Goal: Task Accomplishment & Management: Use online tool/utility

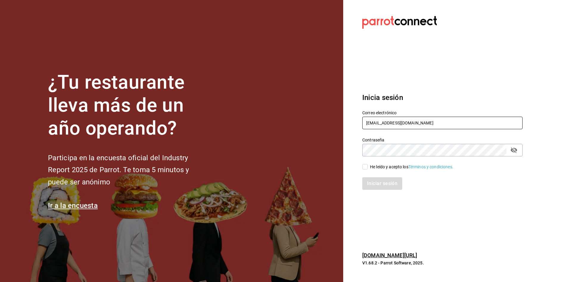
click at [419, 122] on input "gerencia@tresdeseis.com" at bounding box center [442, 122] width 160 height 13
type input "g"
type input "D"
type input "danielqs74@gmail.com"
click at [365, 164] on label "He leído y acepto los Términos y condiciones." at bounding box center [407, 167] width 91 height 6
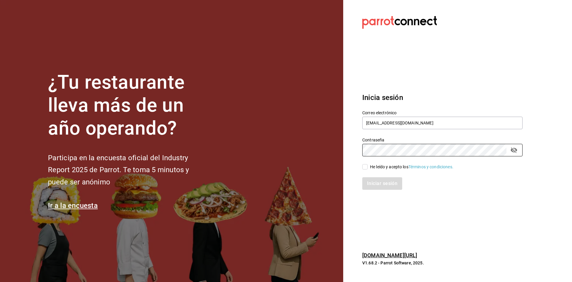
click at [365, 164] on input "He leído y acepto los Términos y condiciones." at bounding box center [364, 166] width 5 height 5
checkbox input "true"
click at [392, 182] on button "Iniciar sesión" at bounding box center [382, 183] width 41 height 13
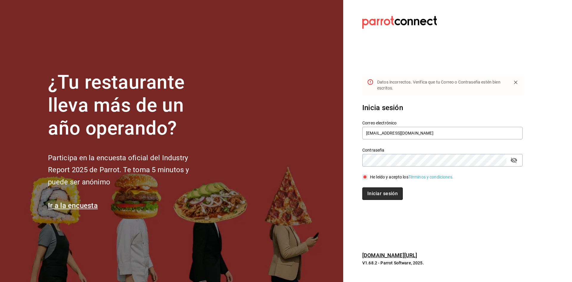
click at [383, 191] on button "Iniciar sesión" at bounding box center [382, 193] width 41 height 13
click at [514, 161] on icon "passwordField" at bounding box center [514, 160] width 7 height 6
click at [514, 161] on icon "passwordField" at bounding box center [514, 160] width 7 height 4
click at [381, 132] on input "danielqs74@gmail.com" at bounding box center [442, 133] width 160 height 13
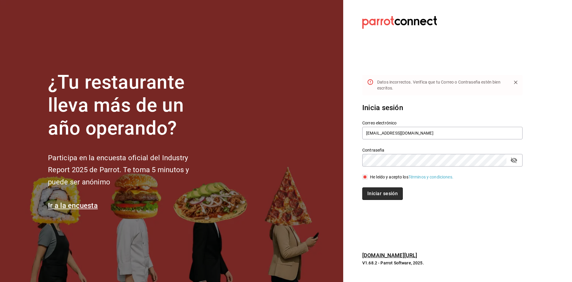
click at [383, 194] on button "Iniciar sesión" at bounding box center [382, 193] width 41 height 13
click at [381, 133] on input "danielqc74@gmail.com" at bounding box center [442, 133] width 160 height 13
click at [379, 196] on button "Iniciar sesión" at bounding box center [382, 193] width 41 height 13
click at [513, 156] on icon "passwordField" at bounding box center [513, 159] width 7 height 7
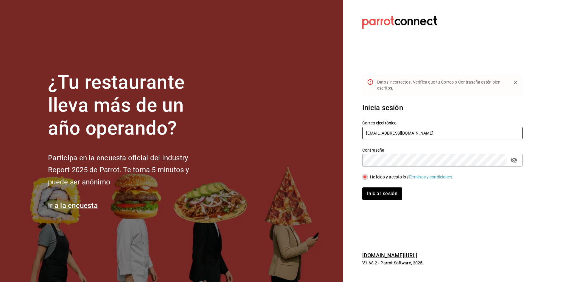
click at [381, 132] on input "danielqs74@gmail.com" at bounding box center [442, 133] width 160 height 13
click at [383, 133] on input "danielqs74@gmail.com" at bounding box center [442, 133] width 160 height 13
click at [380, 132] on input "danielqs74@gmail.com" at bounding box center [442, 133] width 160 height 13
click at [379, 133] on input "daniels74@gmail.com" at bounding box center [442, 133] width 160 height 13
click at [362, 187] on button "Iniciar sesión" at bounding box center [382, 193] width 40 height 13
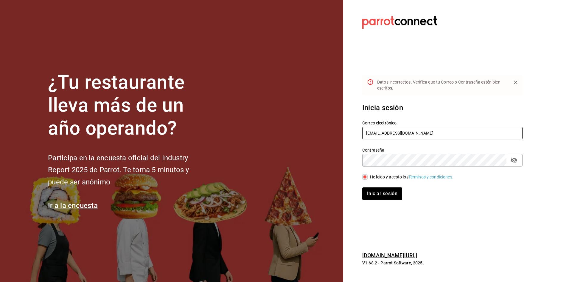
click at [382, 132] on input "danielsq74@gmail.com" at bounding box center [442, 133] width 160 height 13
click at [389, 191] on button "Iniciar sesión" at bounding box center [382, 193] width 41 height 13
click at [389, 132] on input "danielsqc74@gmail.com" at bounding box center [442, 133] width 160 height 13
click at [384, 130] on input "danielsqc77@gmail.com" at bounding box center [442, 133] width 160 height 13
click at [384, 192] on button "Iniciar sesión" at bounding box center [382, 193] width 41 height 13
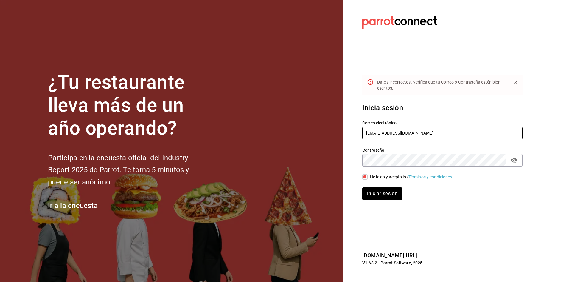
click at [381, 132] on input "danielsq77@gmail.com" at bounding box center [442, 133] width 160 height 13
type input "danielqs77@gmail.com"
click at [392, 195] on button "Iniciar sesión" at bounding box center [382, 193] width 41 height 13
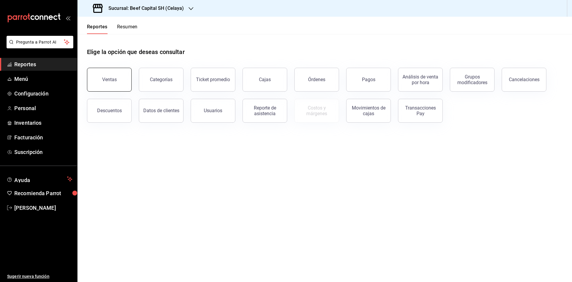
click at [117, 77] on button "Ventas" at bounding box center [109, 80] width 45 height 24
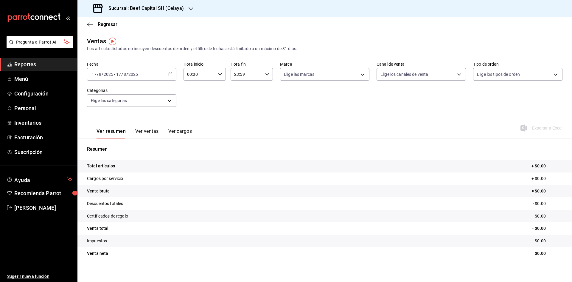
click at [171, 73] on icon "button" at bounding box center [170, 74] width 4 height 4
click at [116, 119] on span "Semana actual" at bounding box center [115, 119] width 46 height 6
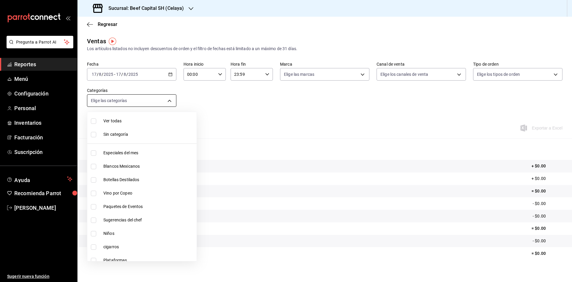
click at [169, 97] on body "Pregunta a Parrot AI Reportes Menú Configuración Personal Inventarios Facturaci…" at bounding box center [286, 141] width 572 height 282
click at [106, 216] on li "Sugerencias del chef" at bounding box center [141, 219] width 109 height 13
type input "97cad52b-a850-43e5-8d4c-d7aed6c09922"
click at [92, 219] on input "checkbox" at bounding box center [93, 219] width 5 height 5
checkbox input "false"
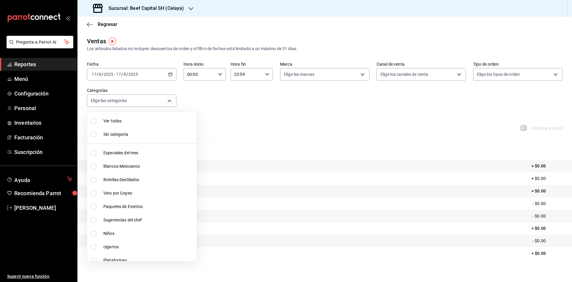
click at [95, 219] on input "checkbox" at bounding box center [93, 219] width 5 height 5
checkbox input "true"
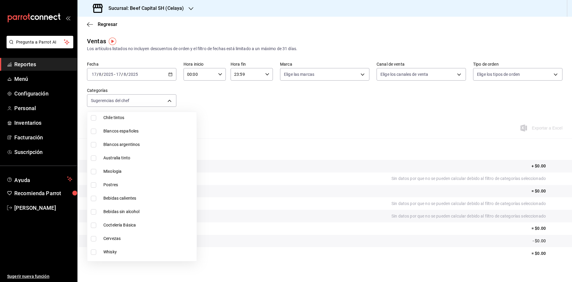
scroll to position [268, 0]
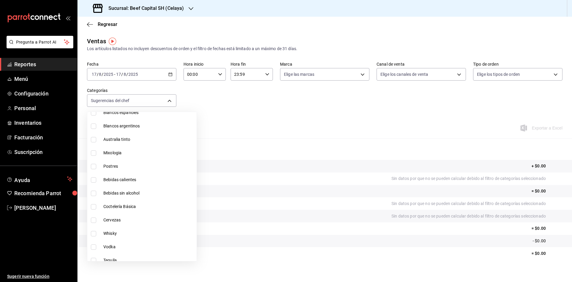
click at [93, 163] on li "Postres" at bounding box center [141, 165] width 109 height 13
type input "97cad52b-a850-43e5-8d4c-d7aed6c09922,2bfadb4c-40b0-43b3-b672-57427fda0e37"
checkbox input "true"
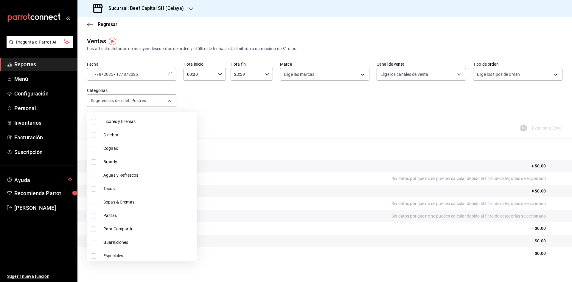
click at [92, 227] on input "checkbox" at bounding box center [93, 228] width 5 height 5
checkbox input "true"
type input "97cad52b-a850-43e5-8d4c-d7aed6c09922,2bfadb4c-40b0-43b3-b672-57427fda0e37,ce2dd…"
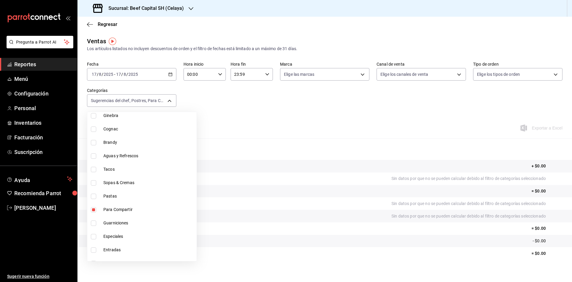
scroll to position [477, 0]
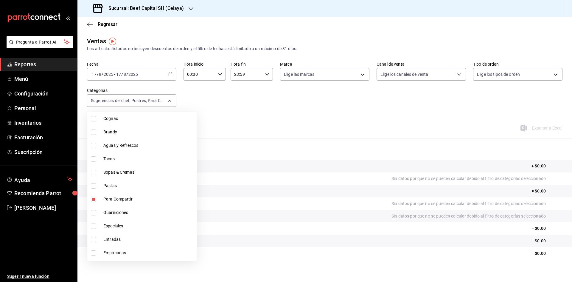
click at [94, 226] on input "checkbox" at bounding box center [93, 225] width 5 height 5
checkbox input "true"
type input "97cad52b-a850-43e5-8d4c-d7aed6c09922,2bfadb4c-40b0-43b3-b672-57427fda0e37,ce2dd…"
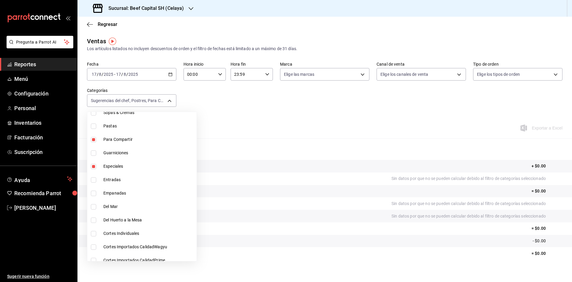
click at [93, 205] on input "checkbox" at bounding box center [93, 206] width 5 height 5
checkbox input "true"
click at [96, 230] on li "Cortes Individuales" at bounding box center [141, 232] width 109 height 13
type input "97cad52b-a850-43e5-8d4c-d7aed6c09922,2bfadb4c-40b0-43b3-b672-57427fda0e37,ce2dd…"
checkbox input "true"
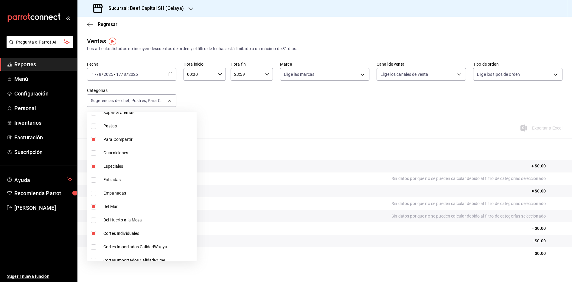
click at [95, 247] on input "checkbox" at bounding box center [93, 246] width 5 height 5
checkbox input "true"
type input "97cad52b-a850-43e5-8d4c-d7aed6c09922,2bfadb4c-40b0-43b3-b672-57427fda0e37,ce2dd…"
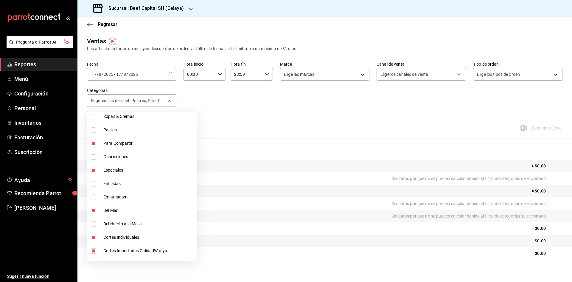
scroll to position [542, 0]
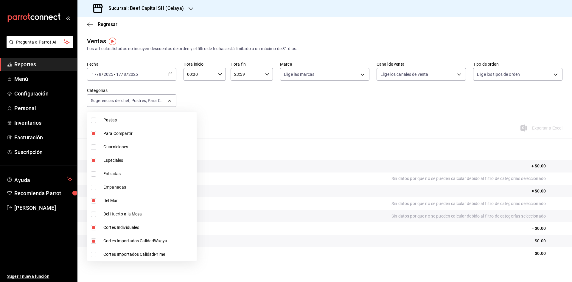
click at [95, 253] on input "checkbox" at bounding box center [93, 253] width 5 height 5
checkbox input "true"
type input "97cad52b-a850-43e5-8d4c-d7aed6c09922,2bfadb4c-40b0-43b3-b672-57427fda0e37,ce2dd…"
click at [171, 73] on div at bounding box center [286, 141] width 572 height 282
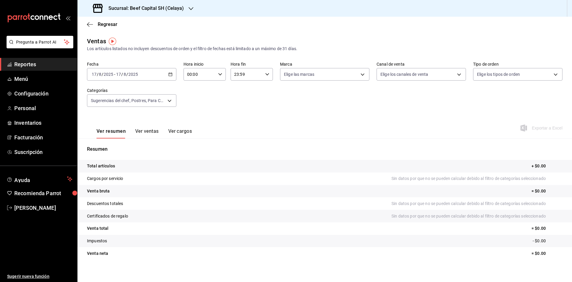
click at [170, 74] on icon "button" at bounding box center [170, 74] width 4 height 4
click at [108, 117] on span "Semana actual" at bounding box center [115, 119] width 46 height 6
click at [170, 72] on div "[DATE] [DATE] - [DATE] [DATE]" at bounding box center [131, 74] width 89 height 13
click at [113, 145] on span "Rango de fechas" at bounding box center [115, 146] width 46 height 6
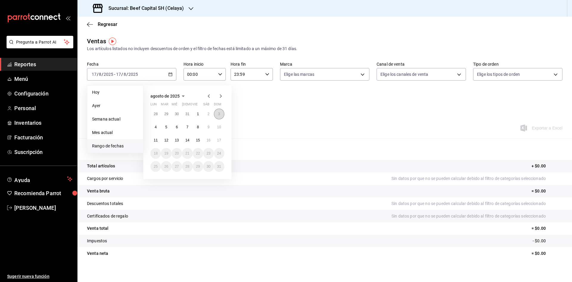
click at [217, 113] on button "3" at bounding box center [219, 113] width 10 height 11
click at [208, 123] on button "9" at bounding box center [208, 127] width 10 height 11
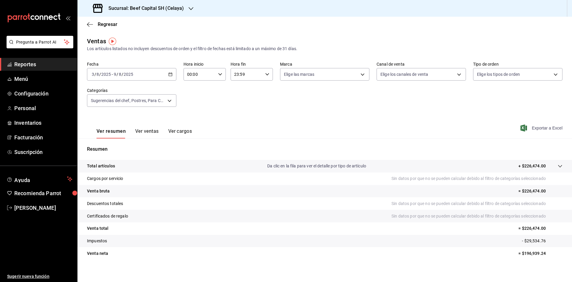
click at [543, 125] on span "Exportar a Excel" at bounding box center [542, 127] width 41 height 7
click at [540, 126] on span "Exportar a Excel" at bounding box center [542, 127] width 41 height 7
click at [24, 77] on span "Menú" at bounding box center [43, 79] width 58 height 8
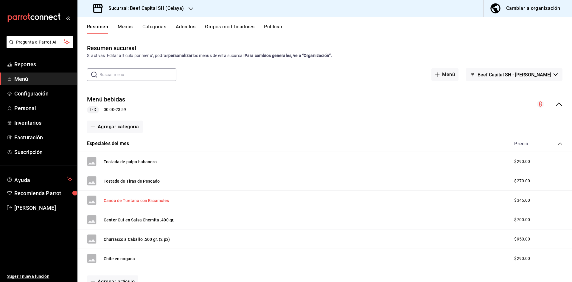
click at [139, 199] on button "Canoa de Tuétano con Escamoles" at bounding box center [137, 200] width 66 height 6
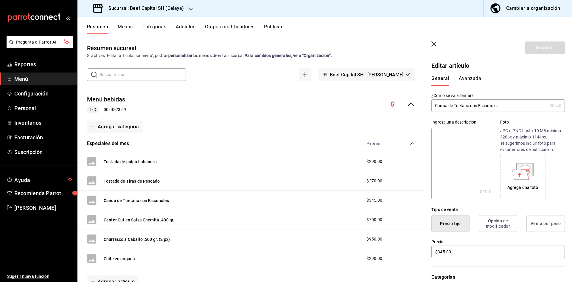
click at [125, 24] on button "Menús" at bounding box center [125, 29] width 15 height 10
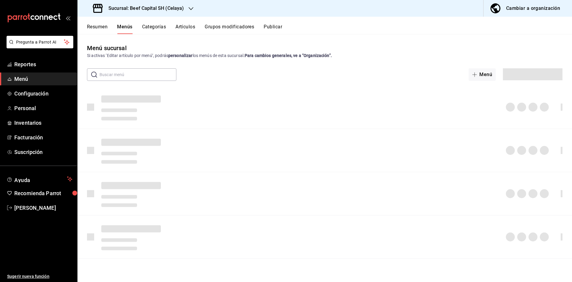
click at [149, 23] on div "Resumen Menús Categorías Artículos Grupos modificadores Publicar" at bounding box center [324, 25] width 495 height 17
